Goal: Transaction & Acquisition: Purchase product/service

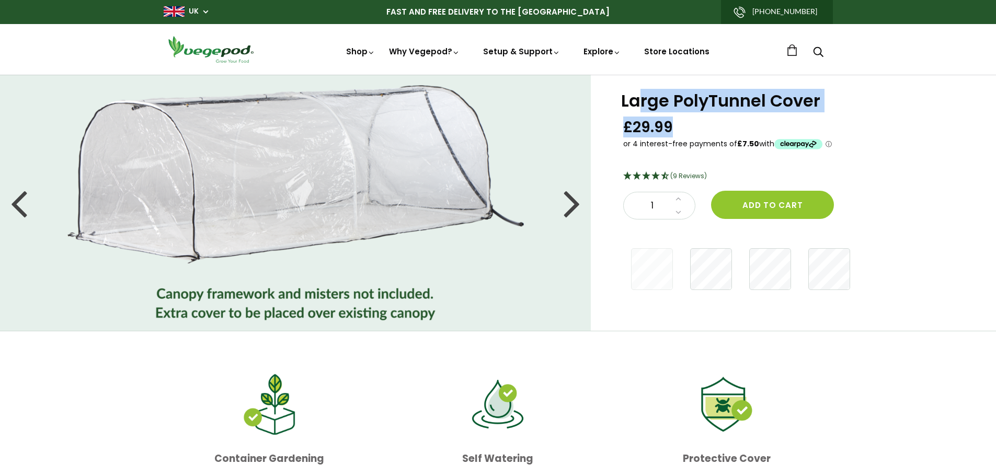
drag, startPoint x: 636, startPoint y: 98, endPoint x: 742, endPoint y: 138, distance: 113.5
click at [742, 138] on div "Large PolyTunnel Cover £29.99" at bounding box center [796, 122] width 347 height 59
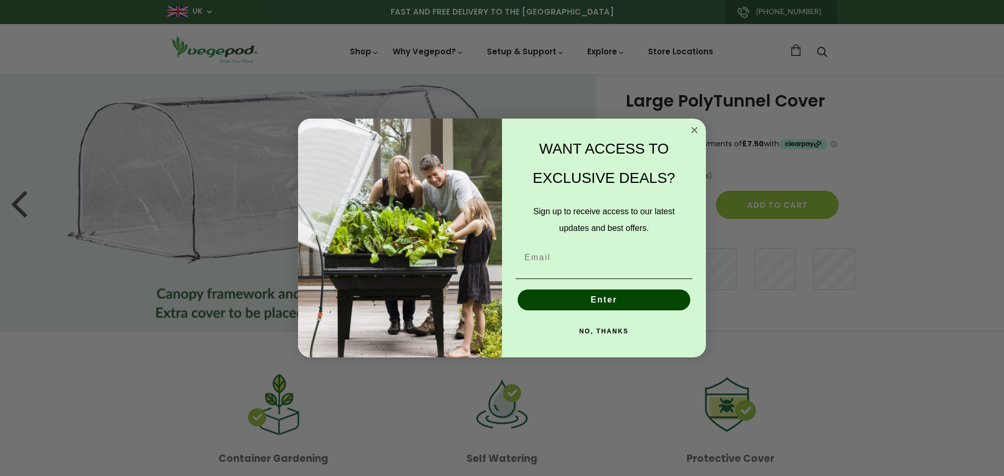
click at [699, 133] on circle "Close dialog" at bounding box center [695, 130] width 12 height 12
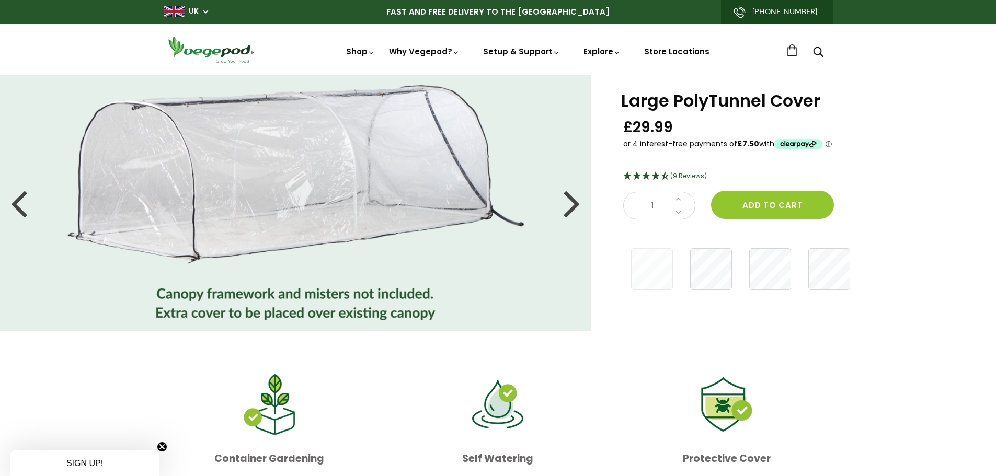
click at [564, 199] on div at bounding box center [572, 202] width 17 height 47
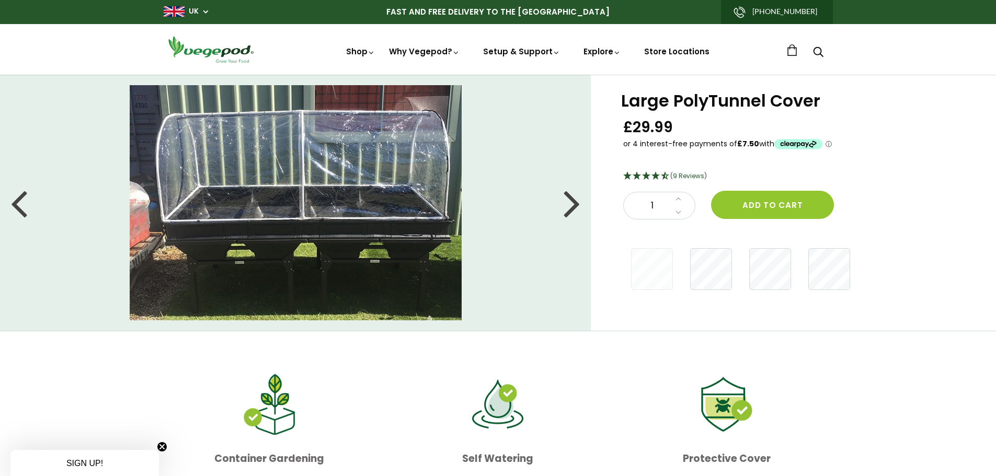
click at [566, 198] on div at bounding box center [572, 202] width 17 height 47
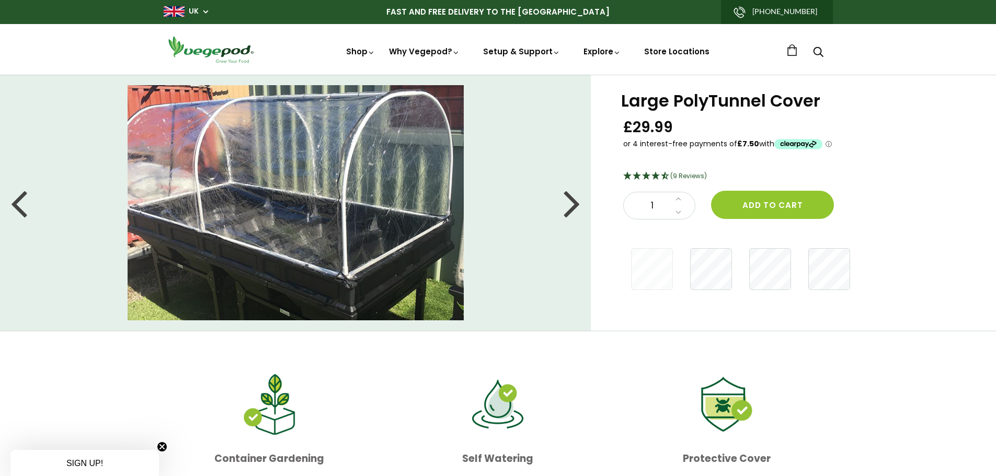
click at [31, 204] on li at bounding box center [295, 202] width 591 height 235
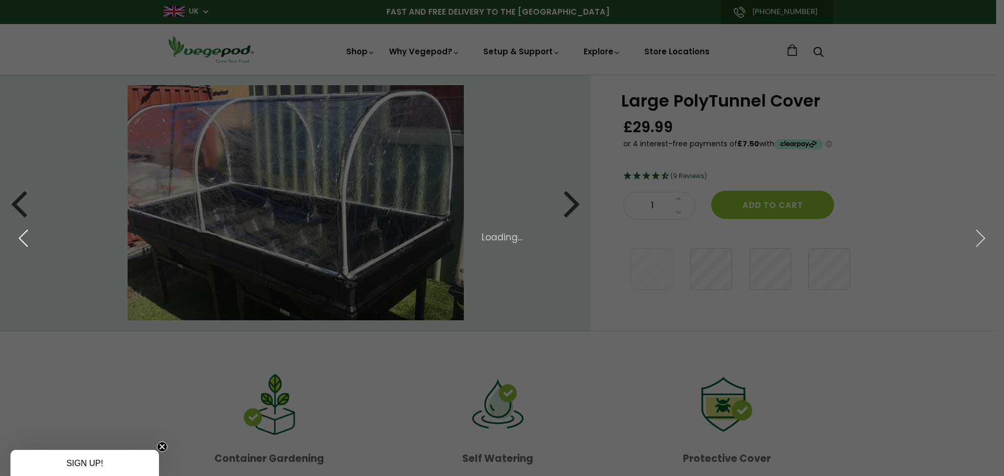
click at [9, 212] on button "button" at bounding box center [23, 239] width 47 height 58
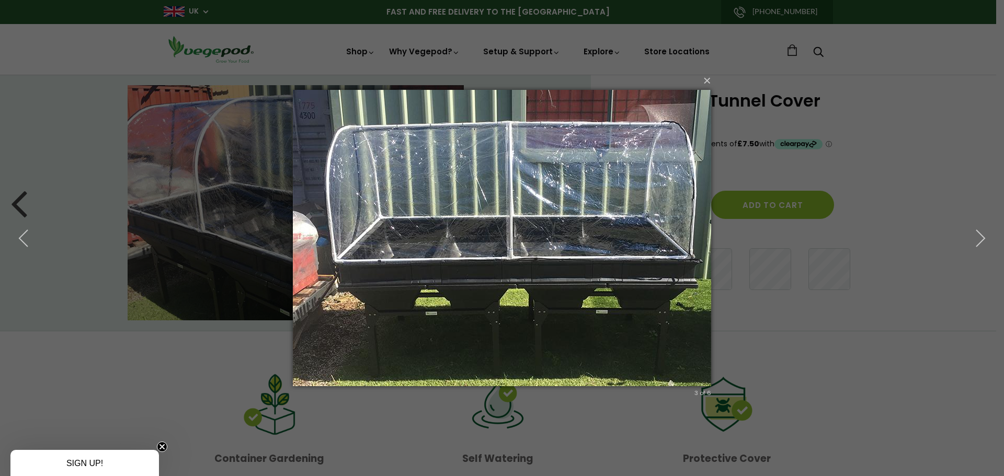
click at [305, 444] on div "× 3 of 6 Loading..." at bounding box center [502, 238] width 1004 height 476
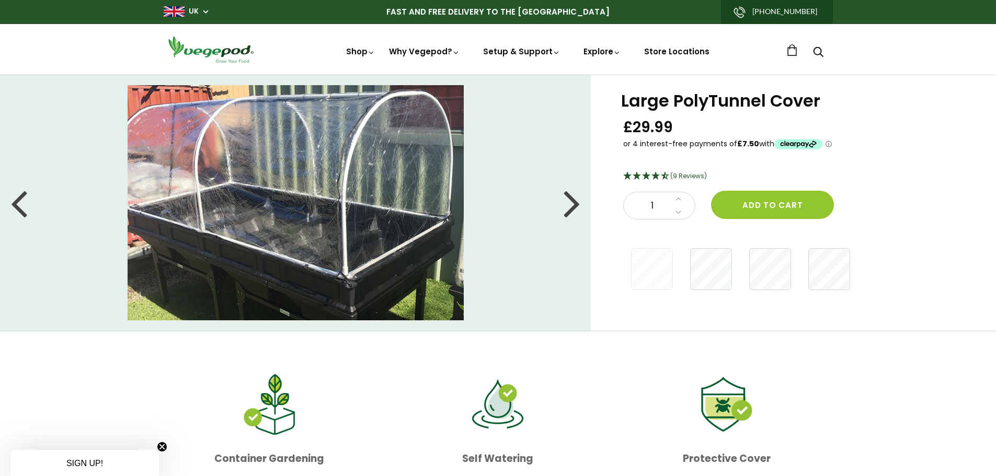
click at [20, 216] on div at bounding box center [18, 202] width 17 height 47
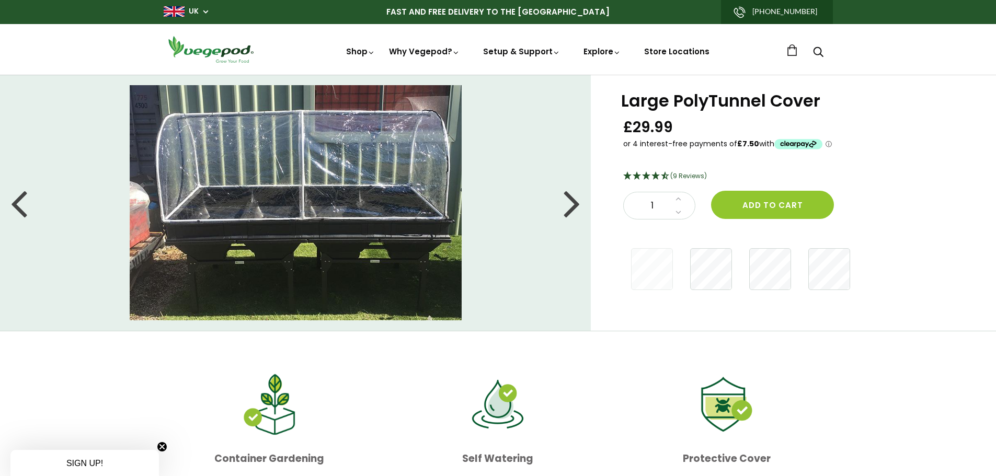
click at [21, 208] on div at bounding box center [18, 202] width 17 height 47
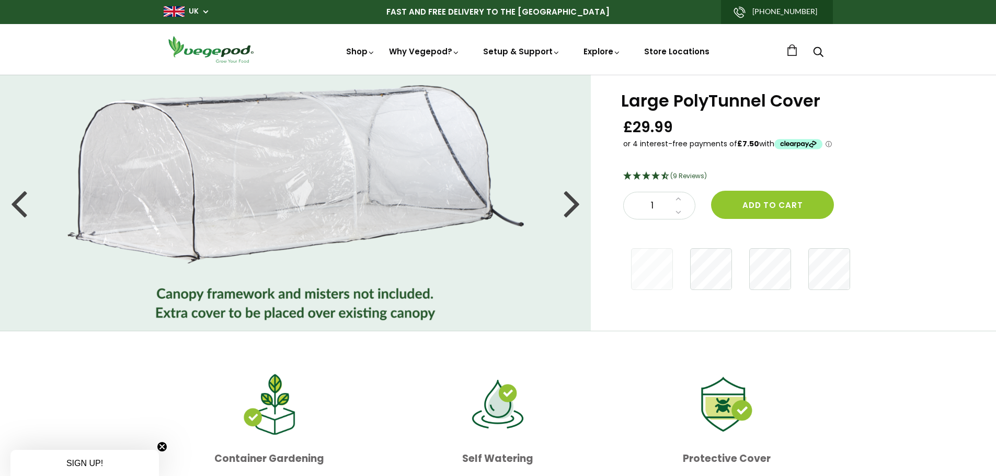
click at [21, 187] on div at bounding box center [18, 202] width 17 height 47
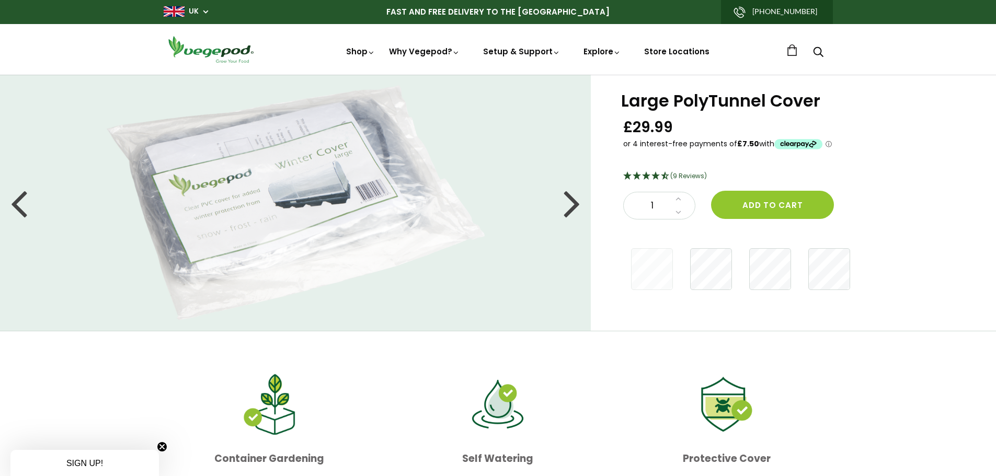
click at [21, 187] on div at bounding box center [18, 202] width 17 height 47
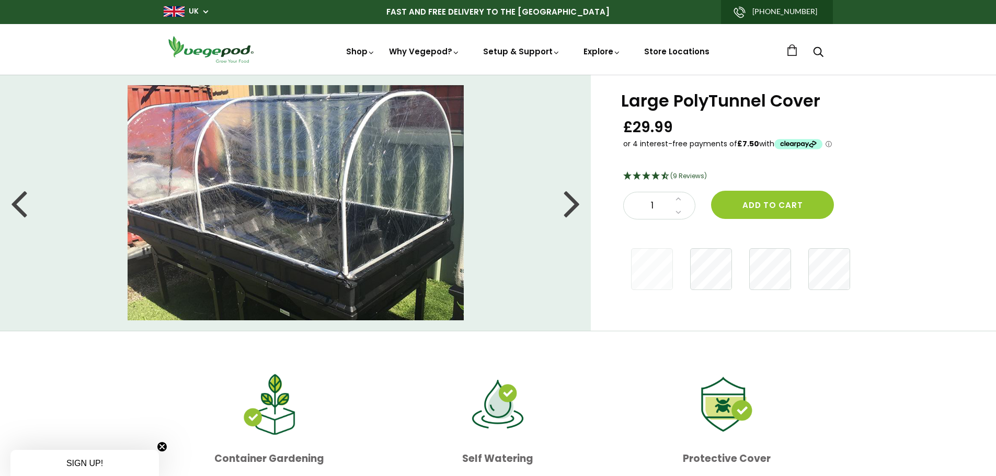
click at [680, 176] on span "(9 Reviews)" at bounding box center [688, 175] width 37 height 9
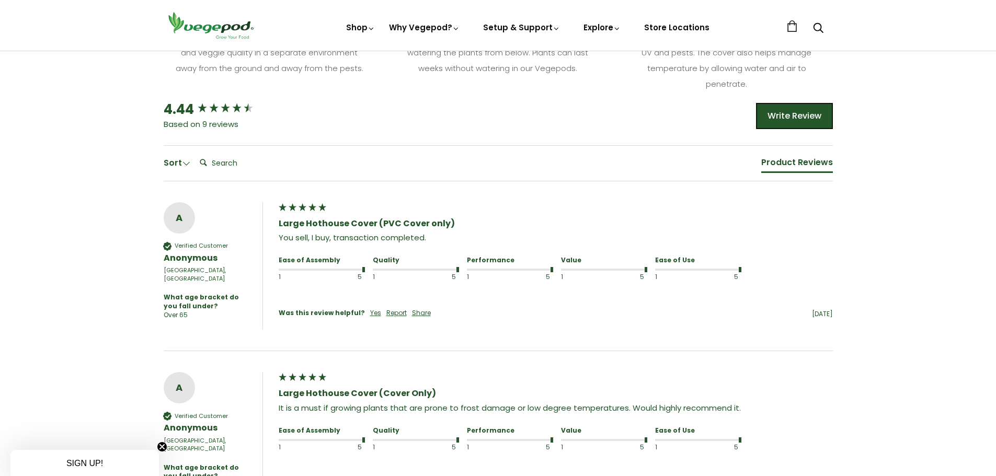
scroll to position [650, 0]
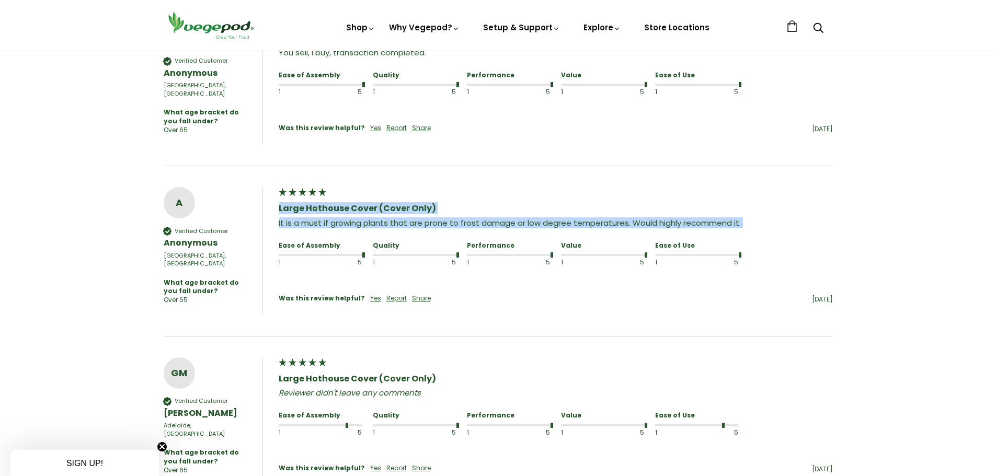
drag, startPoint x: 330, startPoint y: 192, endPoint x: 689, endPoint y: 223, distance: 360.0
click at [688, 224] on div "Large Hothouse Cover (Cover Only) It is a must if growing plants that are prone…" at bounding box center [556, 236] width 554 height 99
click at [690, 223] on div "Large Hothouse Cover (Cover Only) It is a must if growing plants that are prone…" at bounding box center [556, 236] width 554 height 99
click at [581, 227] on div "Large Hothouse Cover (Cover Only) It is a must if growing plants that are prone…" at bounding box center [556, 236] width 554 height 99
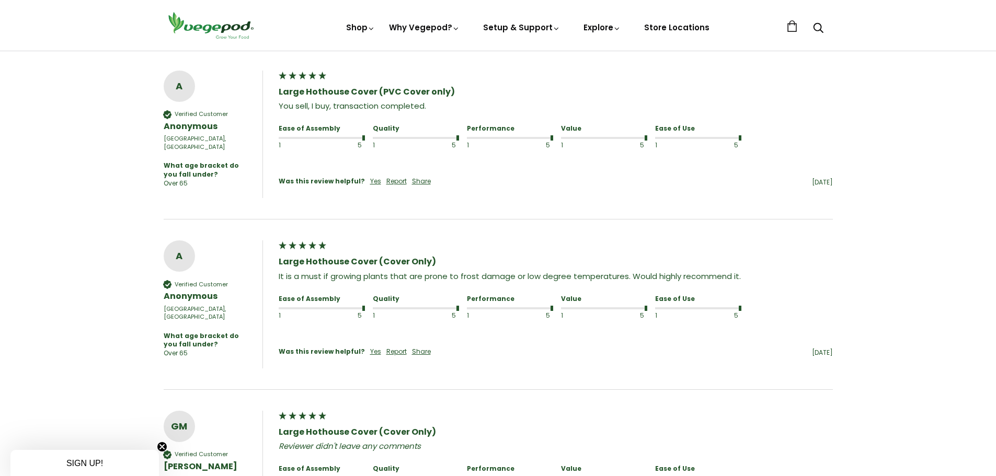
scroll to position [441, 0]
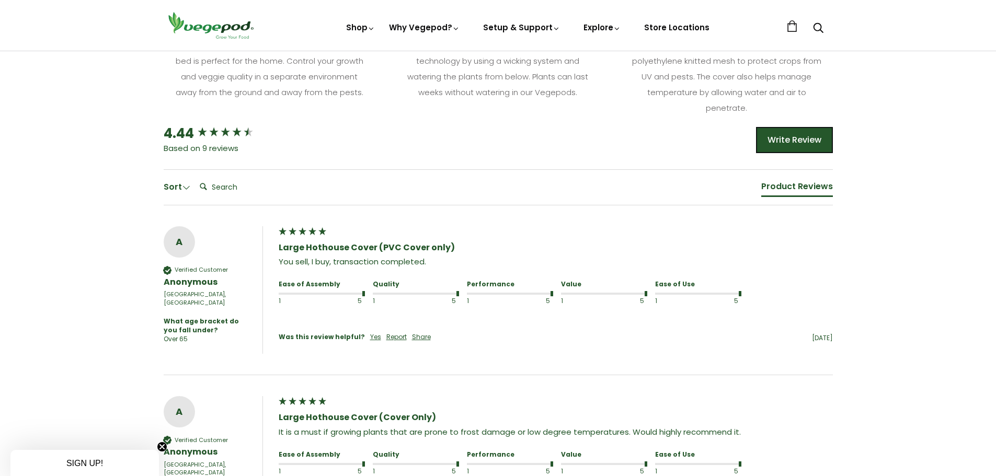
click at [812, 179] on div "4.44 Based on 9 reviews Write Review Sort Clear Filters Order By Newest First O…" at bounding box center [498, 439] width 669 height 630
click at [808, 182] on div "Product Reviews" at bounding box center [797, 187] width 72 height 12
click at [180, 193] on div "Sort" at bounding box center [177, 187] width 27 height 12
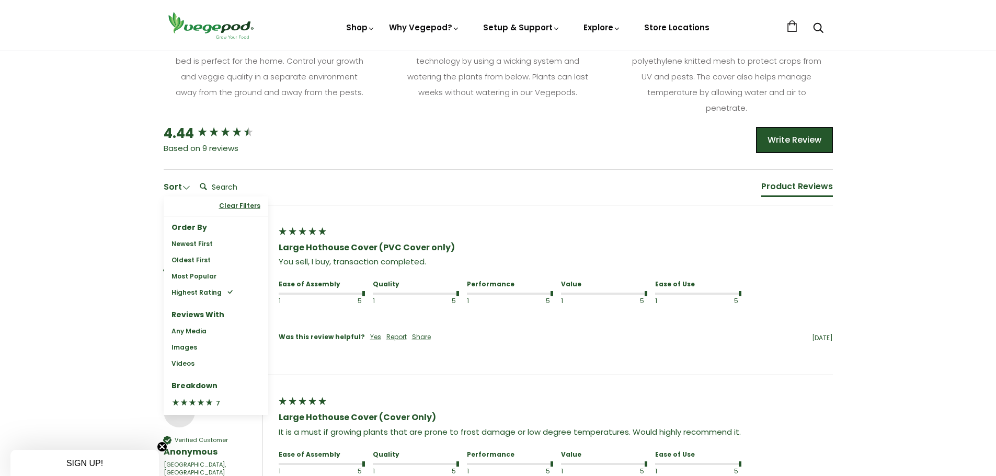
click at [177, 241] on div "Newest First" at bounding box center [191, 244] width 41 height 9
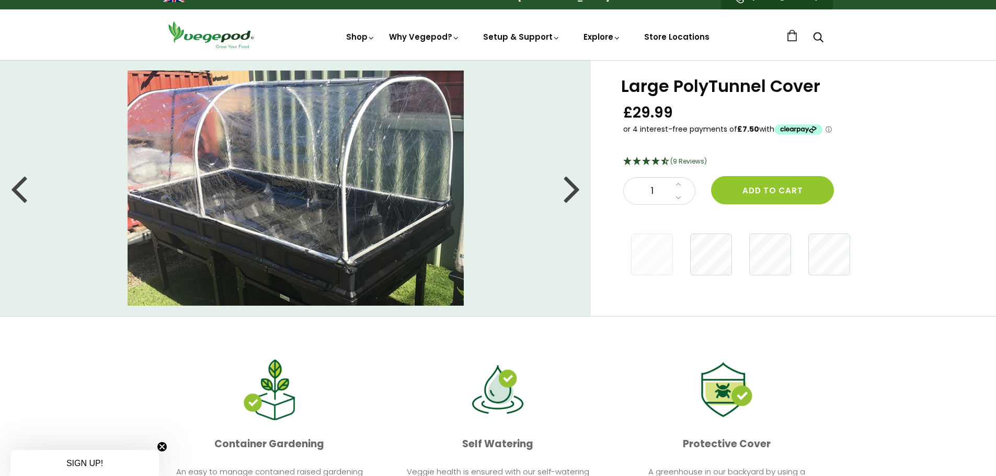
scroll to position [0, 0]
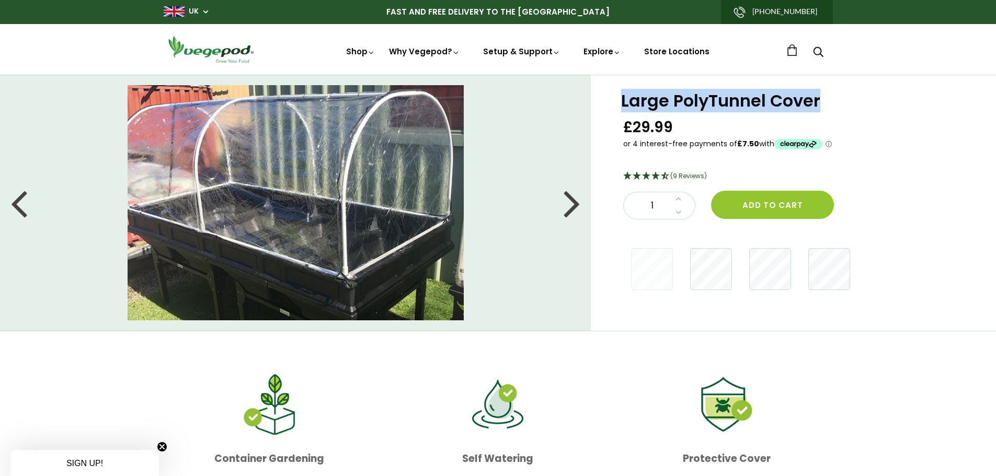
drag, startPoint x: 621, startPoint y: 106, endPoint x: 794, endPoint y: 96, distance: 173.3
click at [838, 95] on h1 "Large PolyTunnel Cover" at bounding box center [795, 101] width 349 height 17
click at [665, 137] on p "or 4 interest-free payments of £7.50 with ⓘ" at bounding box center [727, 144] width 209 height 15
